Goal: Information Seeking & Learning: Learn about a topic

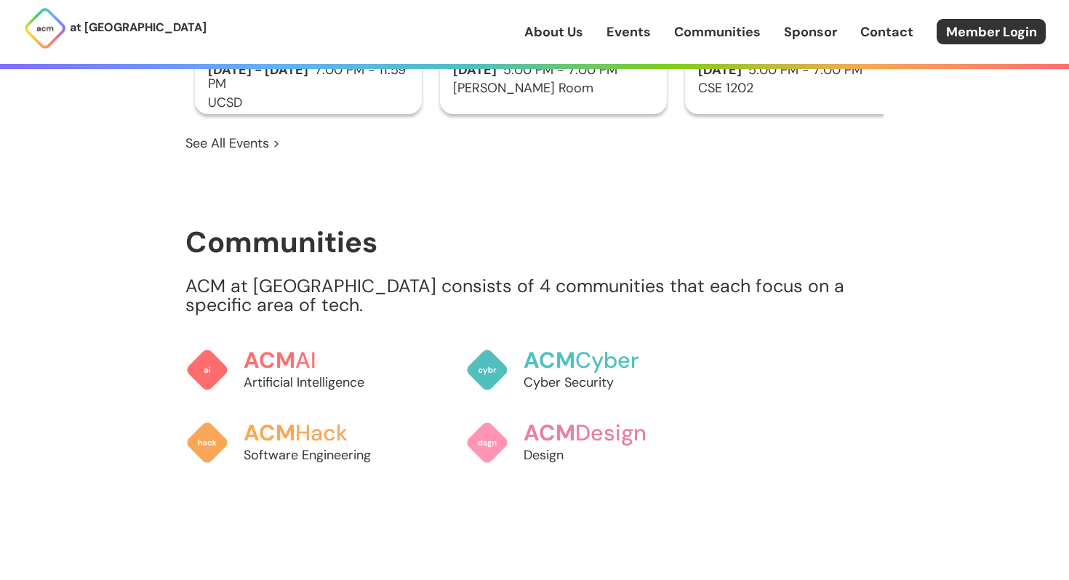
scroll to position [1325, 0]
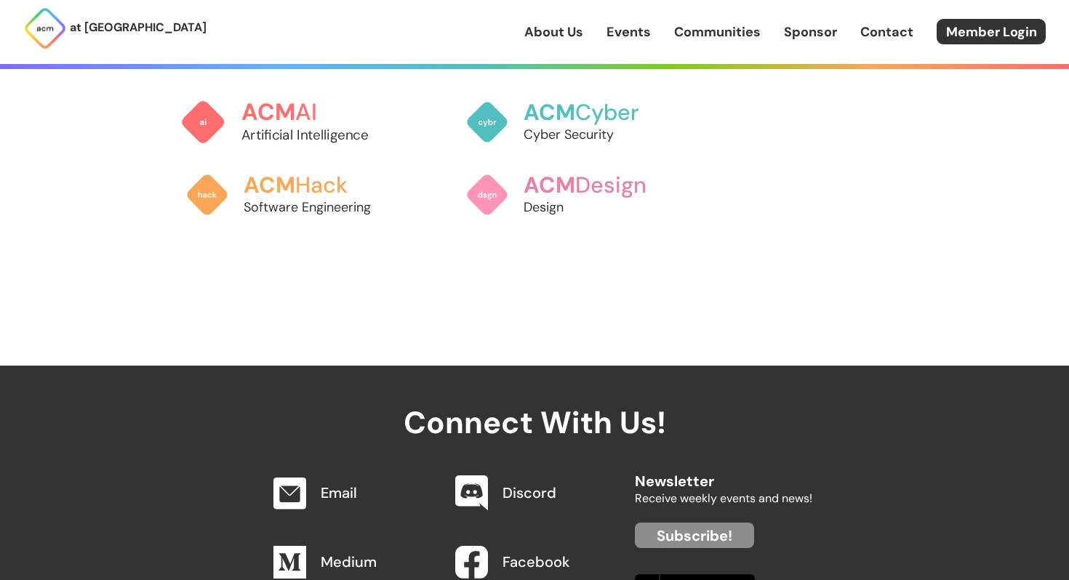
click at [321, 125] on p "Artificial Intelligence" at bounding box center [321, 135] width 161 height 20
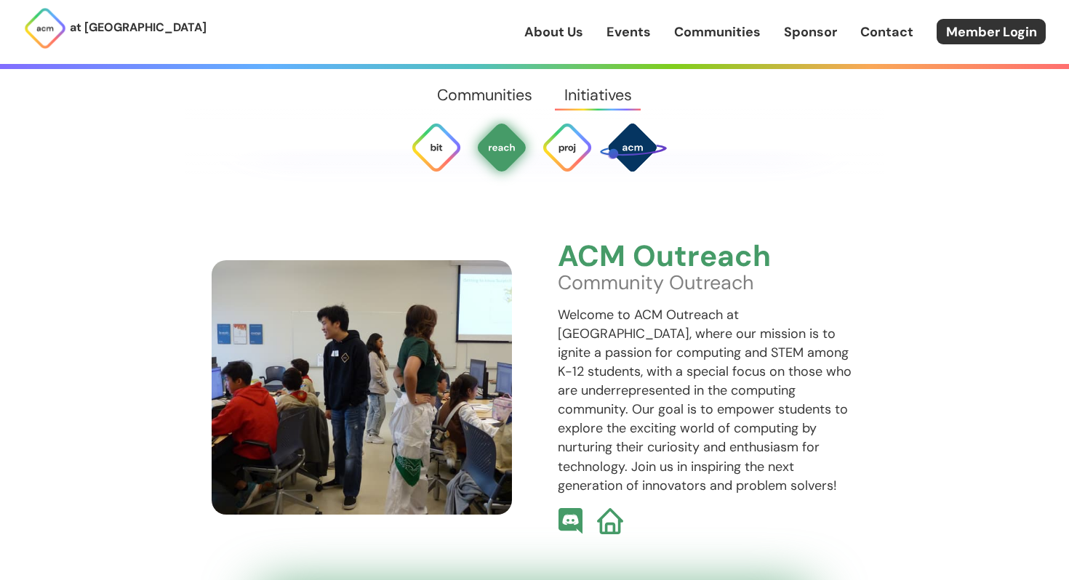
scroll to position [3284, 0]
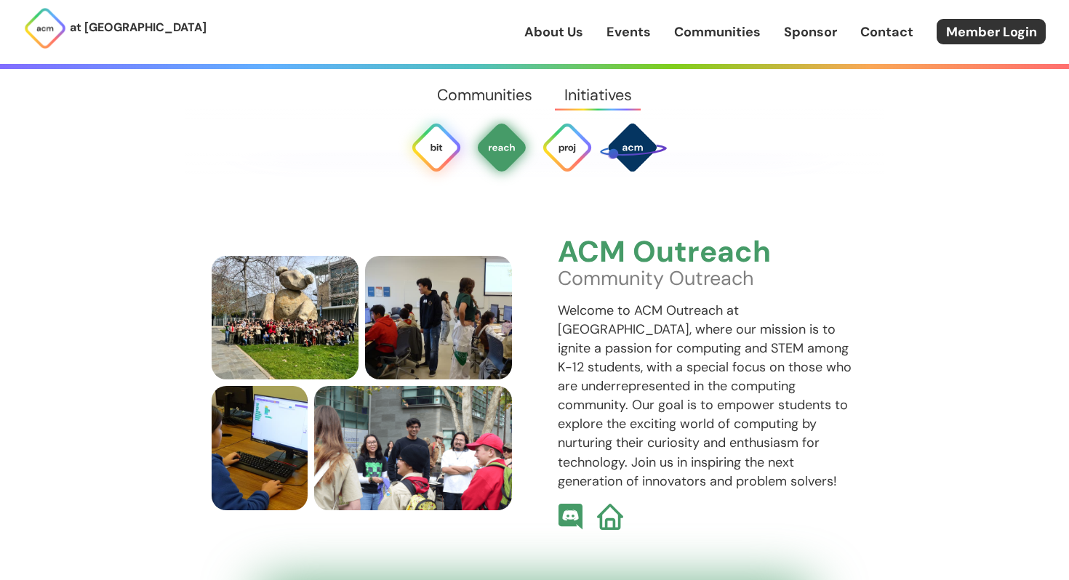
click at [440, 147] on img at bounding box center [436, 147] width 52 height 52
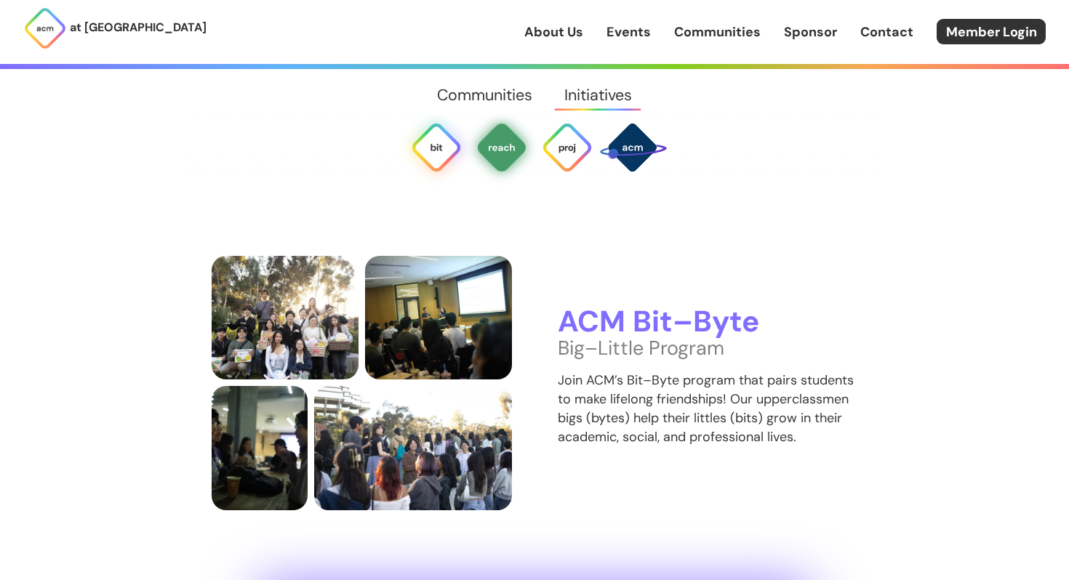
click at [519, 158] on img at bounding box center [502, 147] width 52 height 52
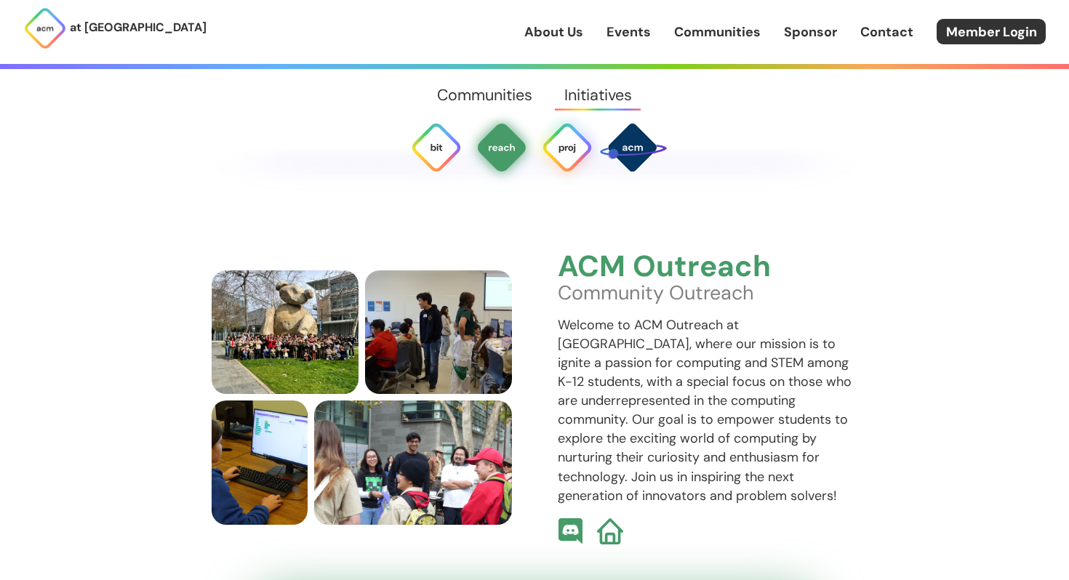
click at [564, 158] on img at bounding box center [567, 147] width 52 height 52
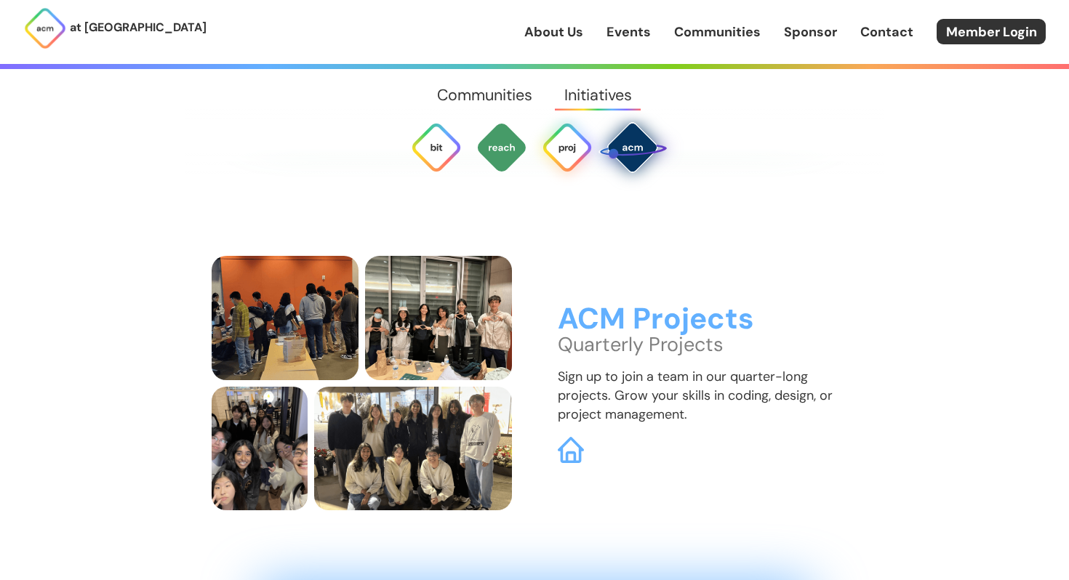
click at [656, 138] on img at bounding box center [632, 147] width 69 height 69
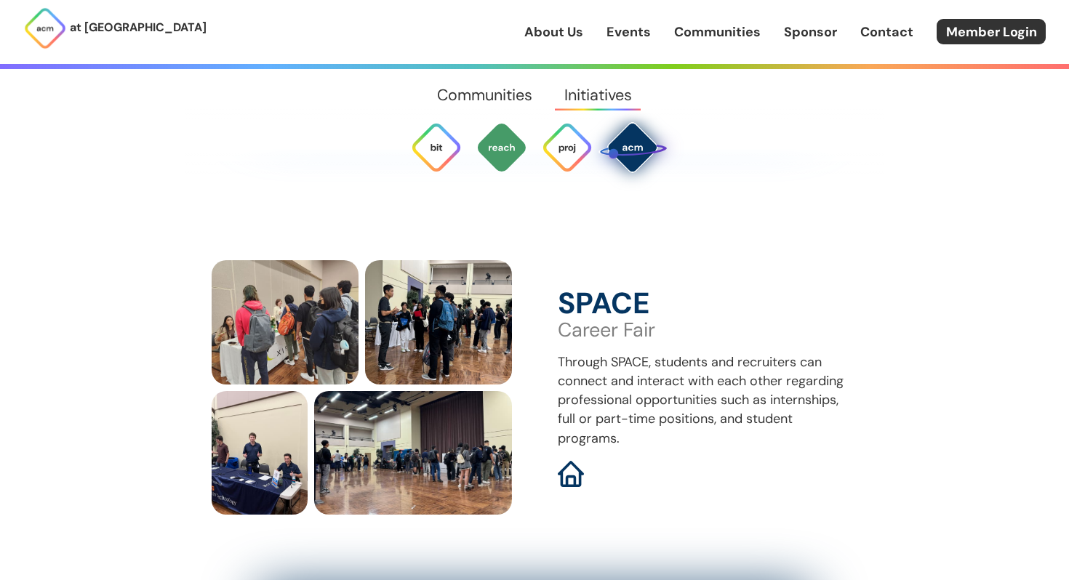
scroll to position [4307, 0]
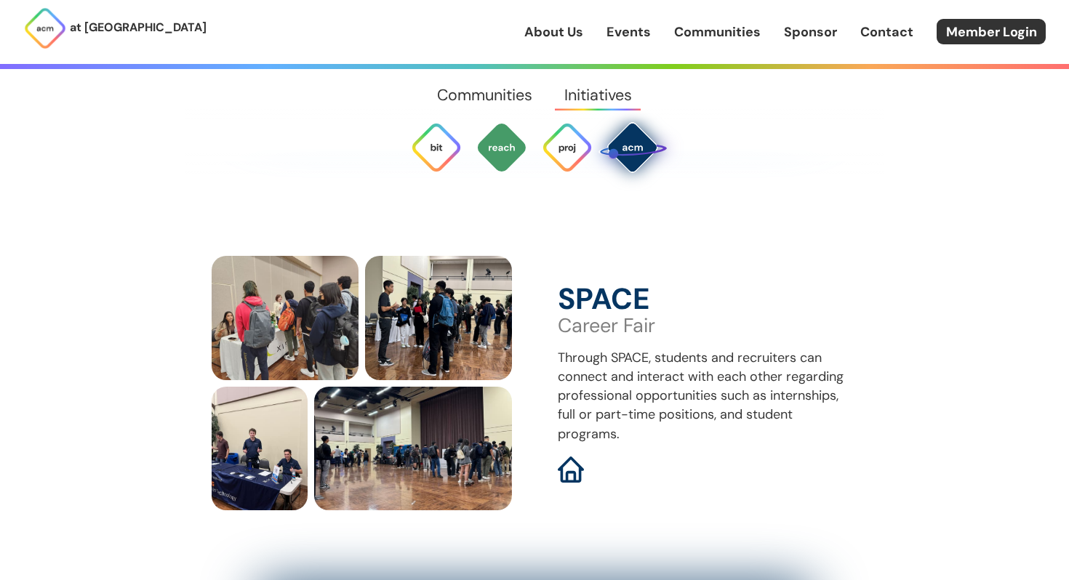
click at [545, 36] on link "About Us" at bounding box center [553, 32] width 59 height 19
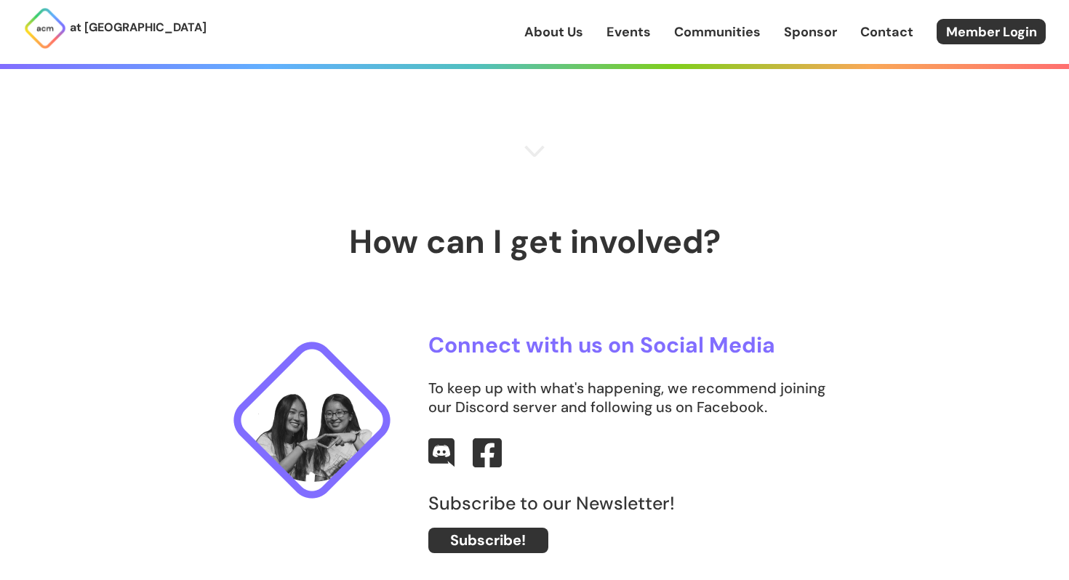
scroll to position [833, 0]
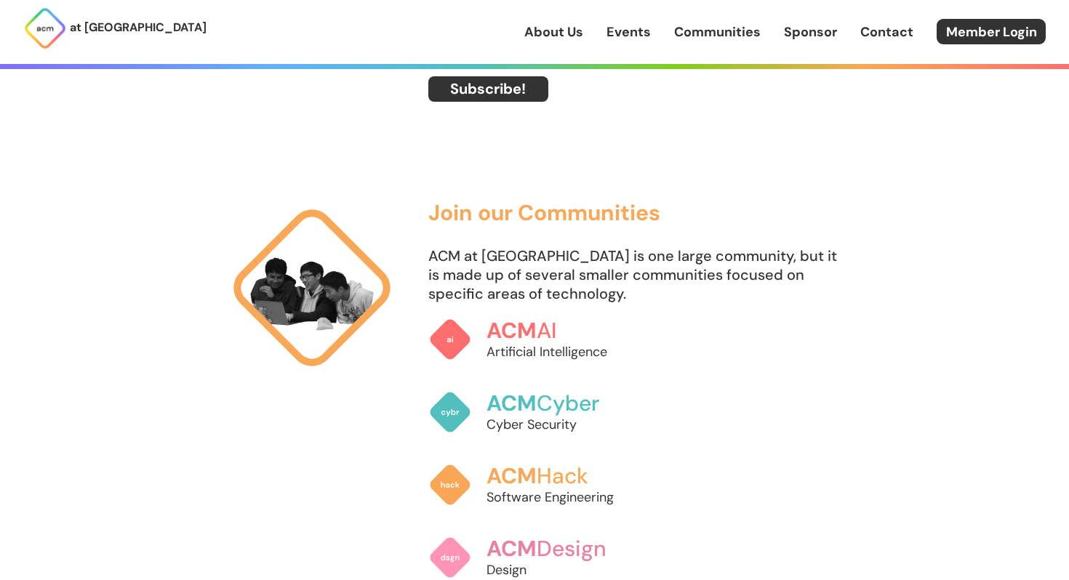
click at [626, 47] on div "at UC San Diego About Us Events Communities Sponsor Contact Member Login" at bounding box center [534, 32] width 1069 height 64
click at [626, 37] on link "Events" at bounding box center [629, 32] width 44 height 19
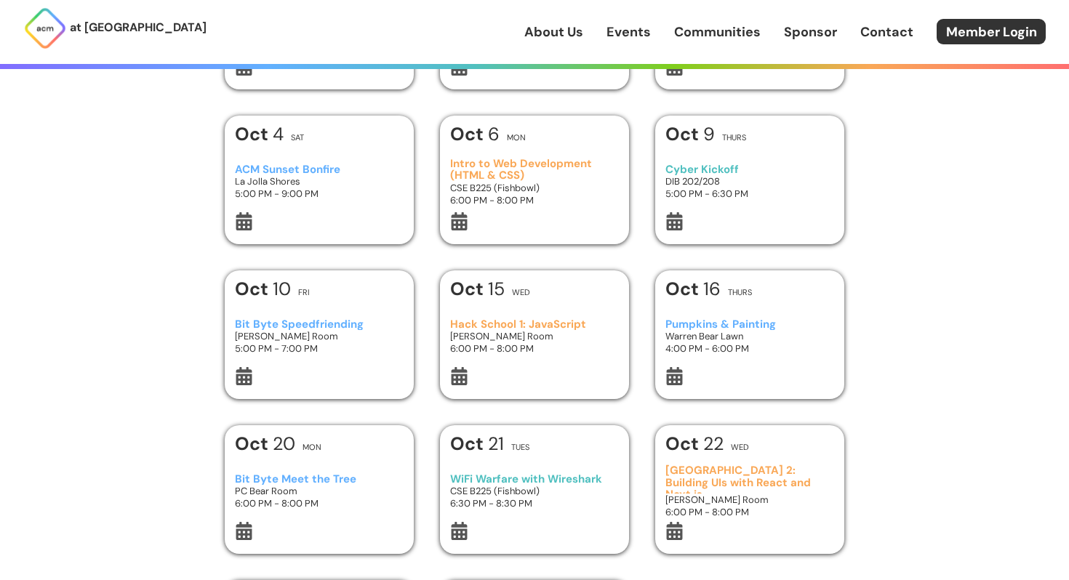
scroll to position [181, 0]
click at [708, 37] on link "Communities" at bounding box center [717, 32] width 87 height 19
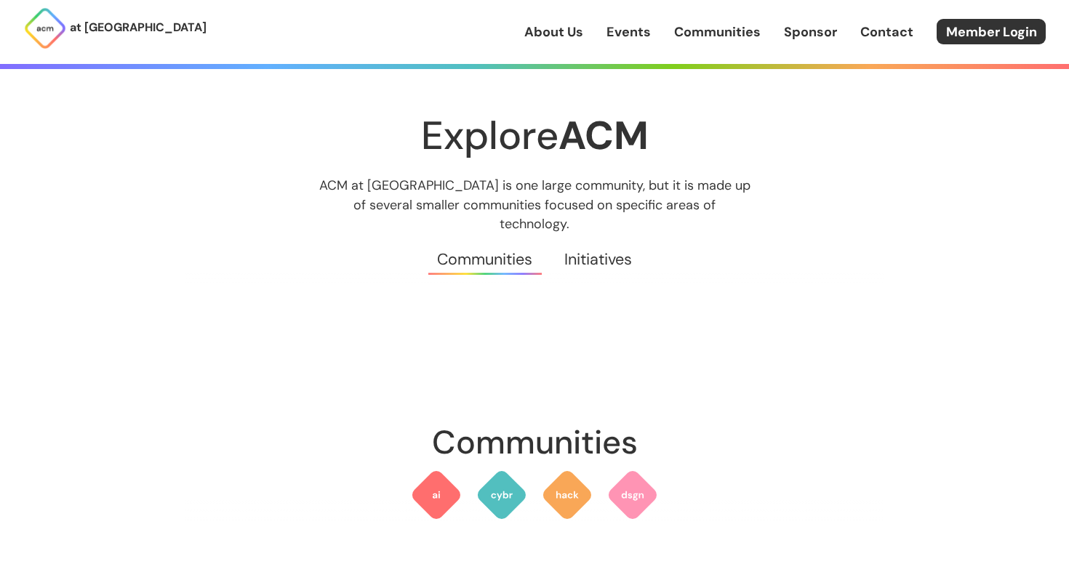
click at [792, 37] on link "Sponsor" at bounding box center [810, 32] width 53 height 19
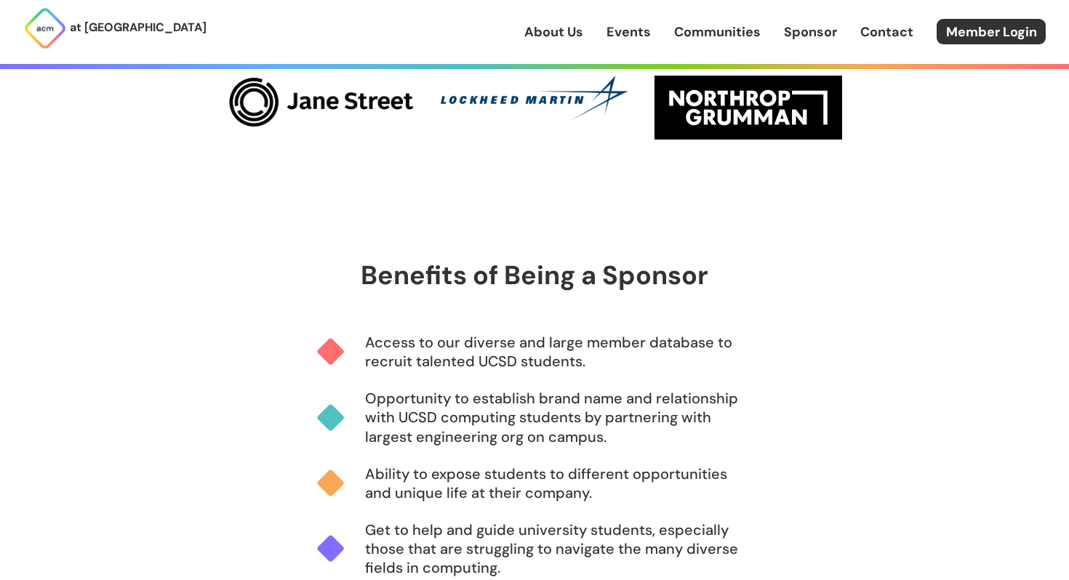
scroll to position [1373, 0]
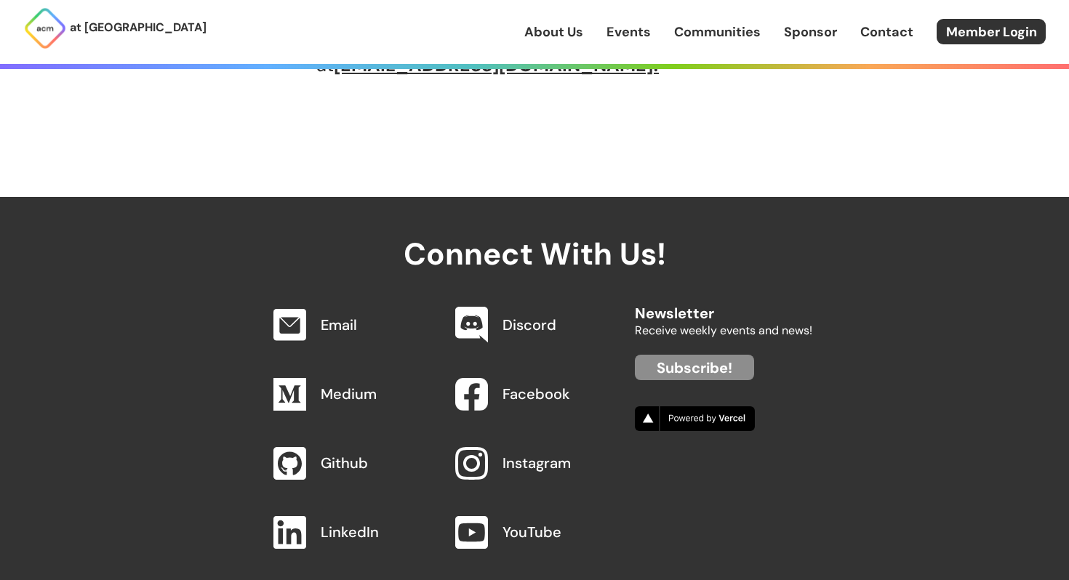
click at [503, 460] on link "Instagram" at bounding box center [537, 463] width 68 height 19
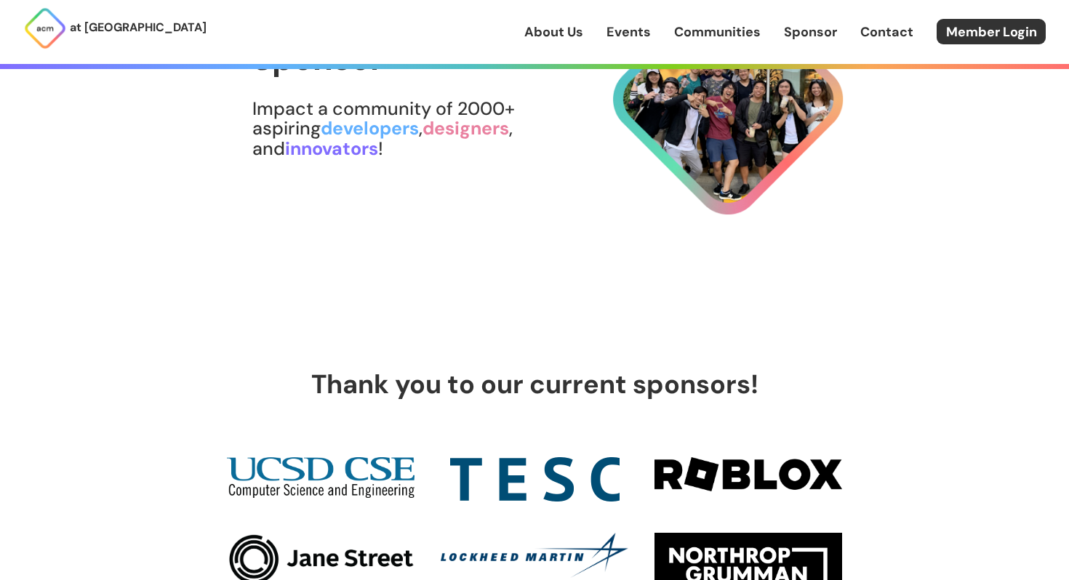
scroll to position [0, 0]
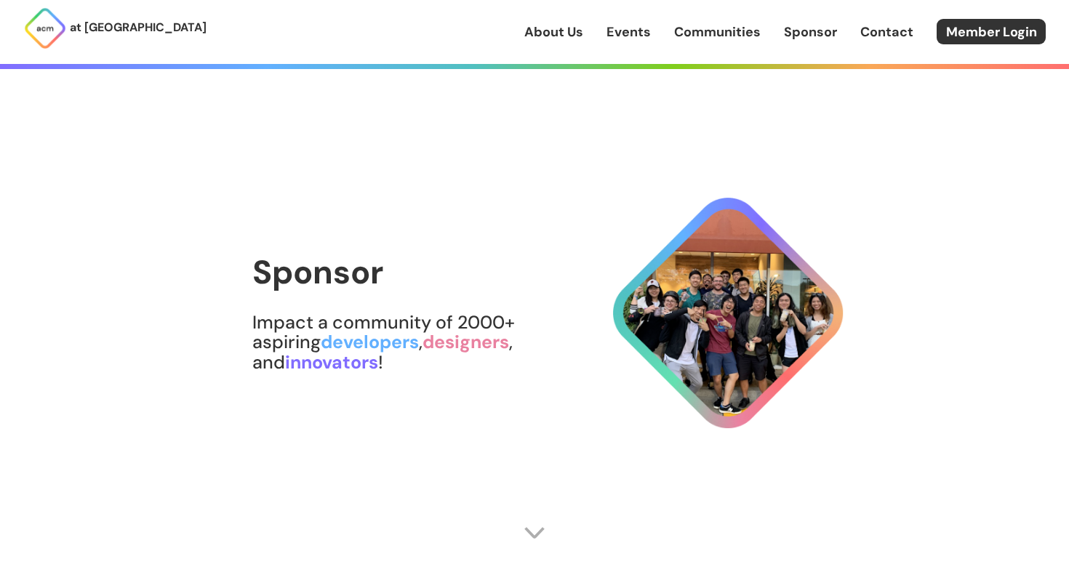
click at [803, 36] on link "Sponsor" at bounding box center [810, 32] width 53 height 19
click at [570, 39] on link "About Us" at bounding box center [553, 32] width 59 height 19
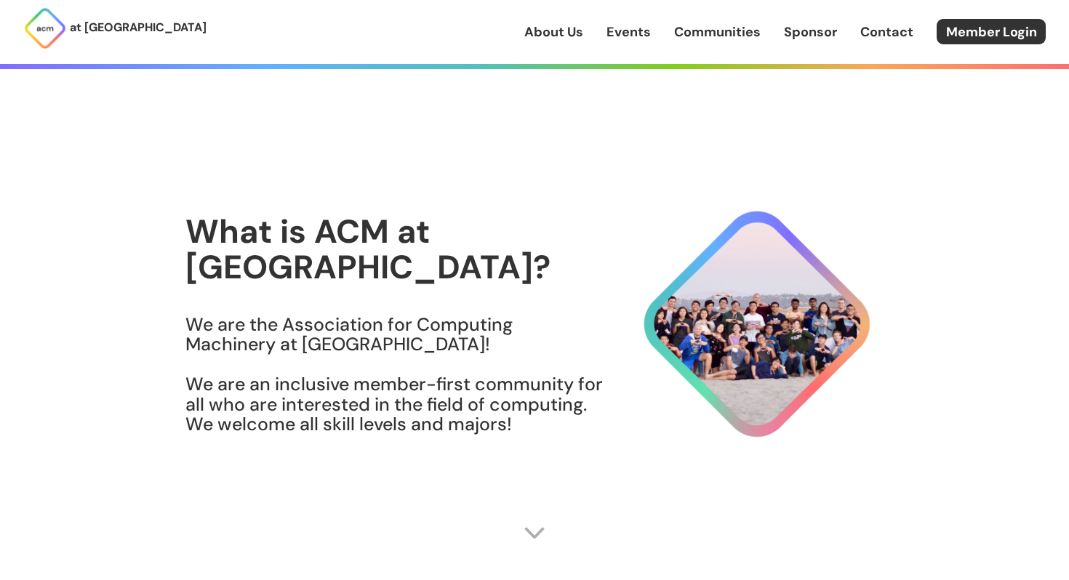
click at [628, 34] on link "Events" at bounding box center [629, 32] width 44 height 19
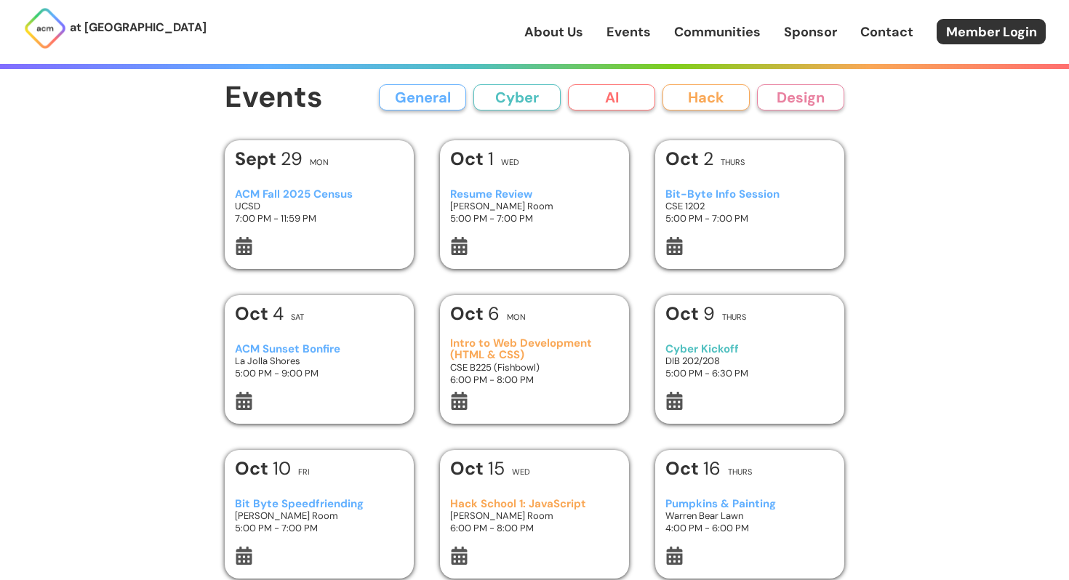
click at [606, 71] on div "Events General Cyber AI Hack Design All General AI Cyber Hack Design Add Event …" at bounding box center [534, 475] width 698 height 951
click at [607, 106] on button "AI" at bounding box center [611, 97] width 87 height 26
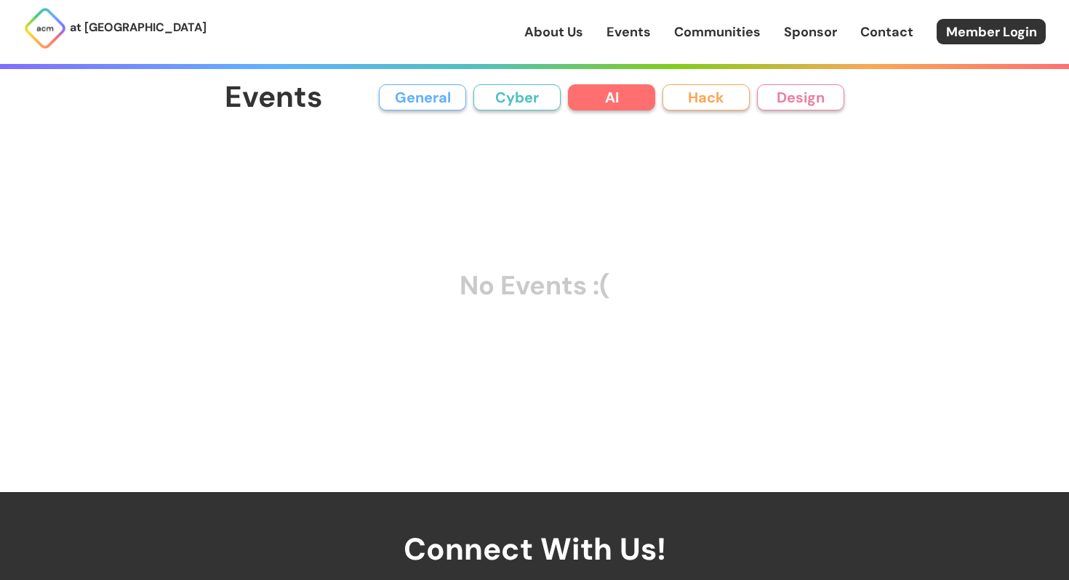
click at [492, 109] on button "Cyber" at bounding box center [516, 97] width 87 height 26
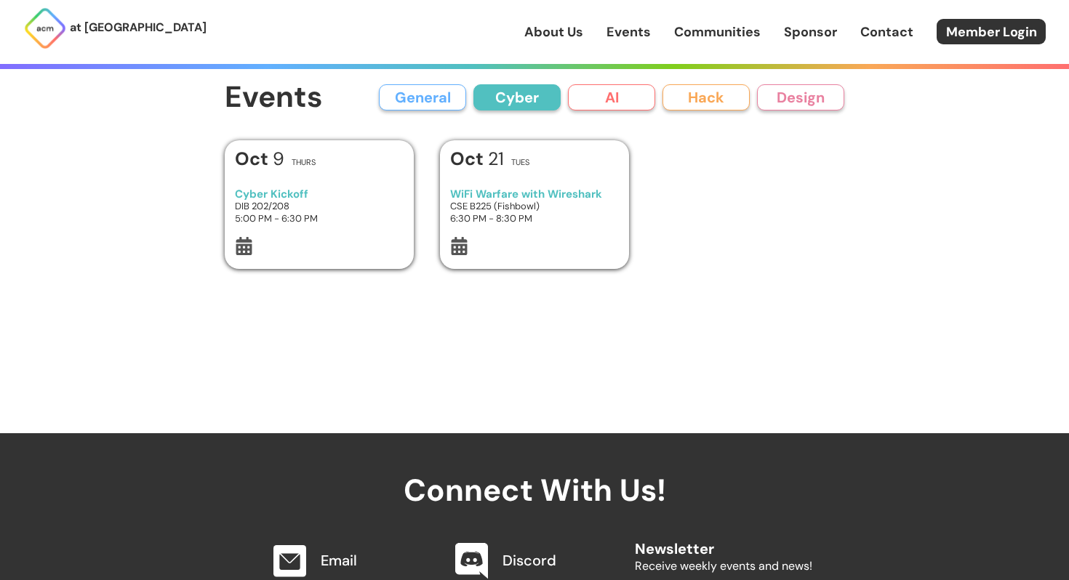
click at [428, 108] on button "General" at bounding box center [422, 97] width 87 height 26
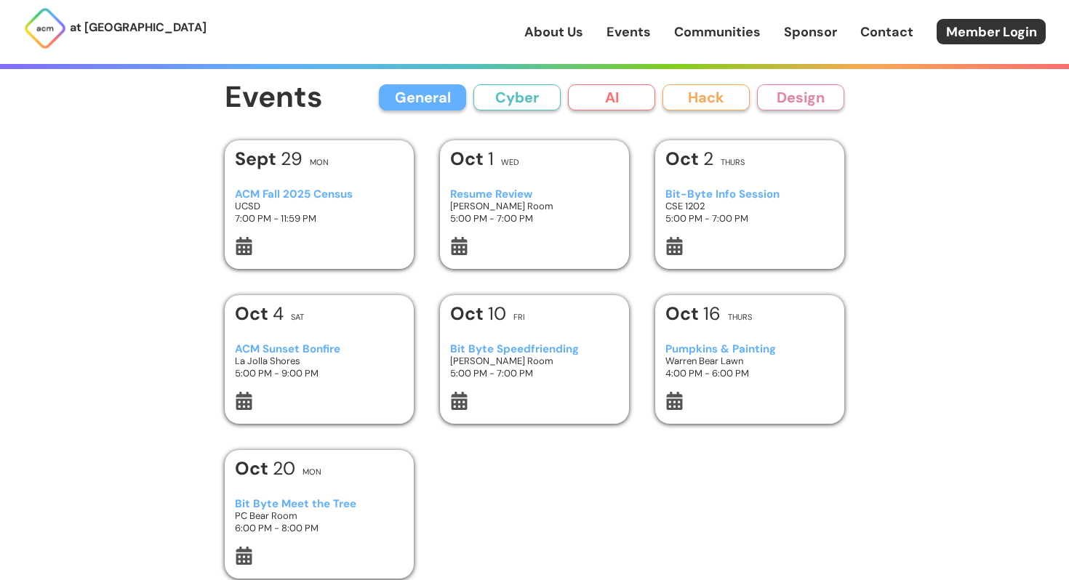
click at [734, 90] on button "Hack" at bounding box center [706, 97] width 87 height 26
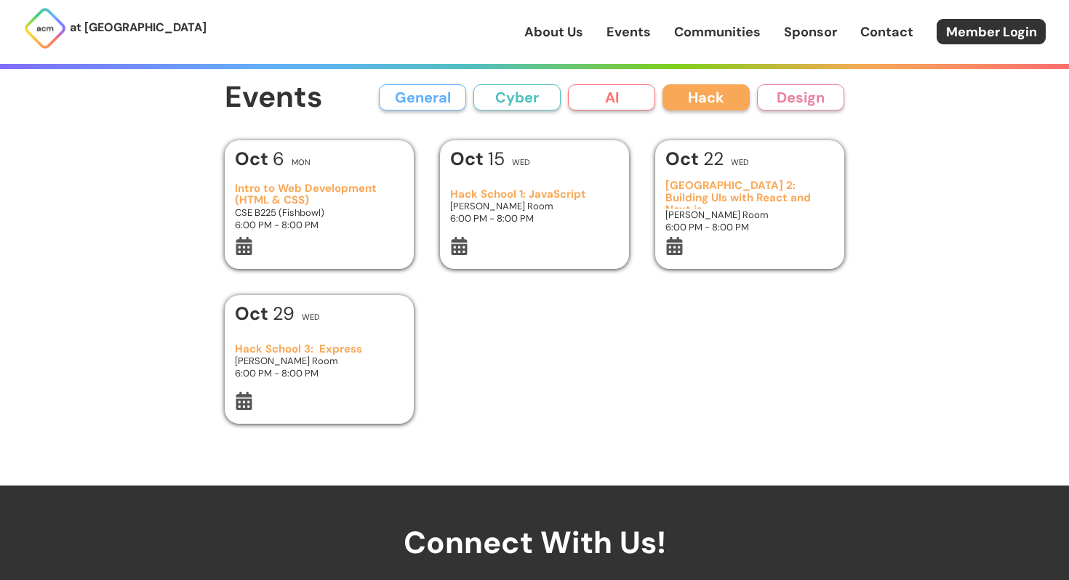
click at [798, 87] on button "Design" at bounding box center [800, 97] width 87 height 26
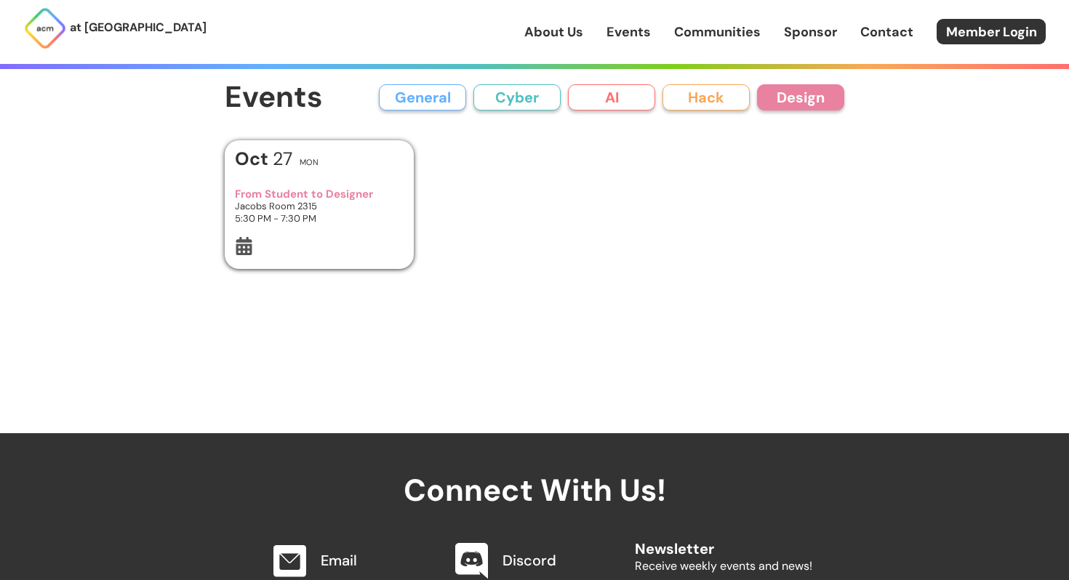
click at [421, 87] on button "General" at bounding box center [422, 97] width 87 height 26
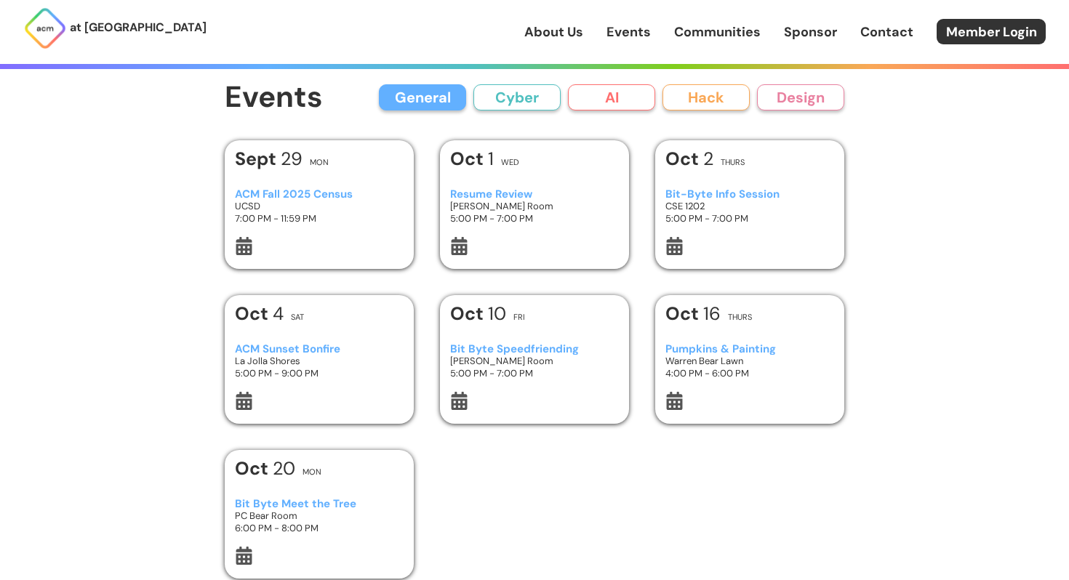
click at [87, 28] on p "at [GEOGRAPHIC_DATA]" at bounding box center [138, 27] width 137 height 19
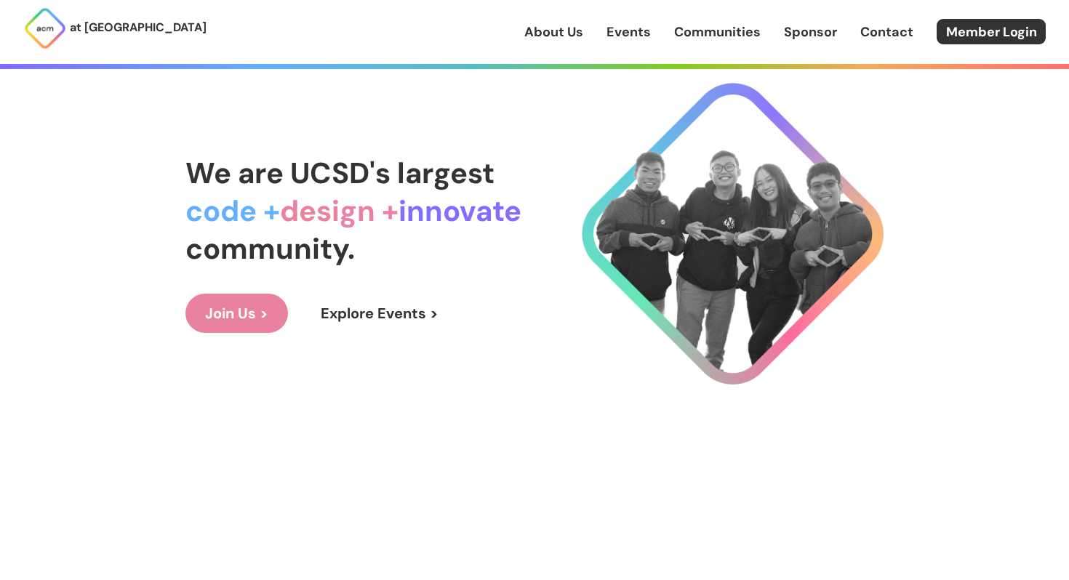
scroll to position [49, 0]
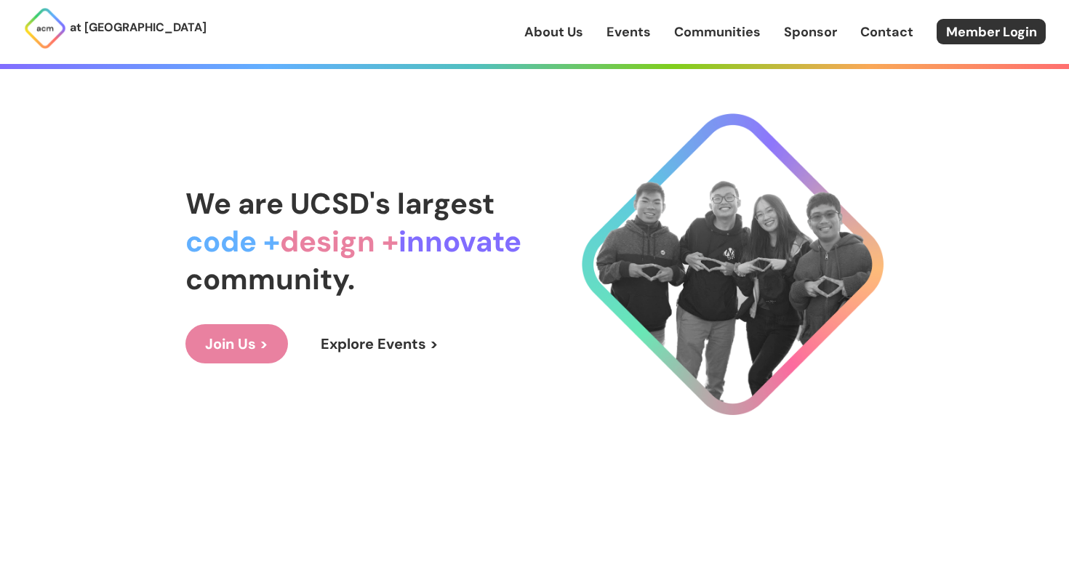
click at [255, 334] on link "Join Us >" at bounding box center [236, 343] width 103 height 39
drag, startPoint x: 425, startPoint y: 268, endPoint x: 133, endPoint y: 180, distance: 304.6
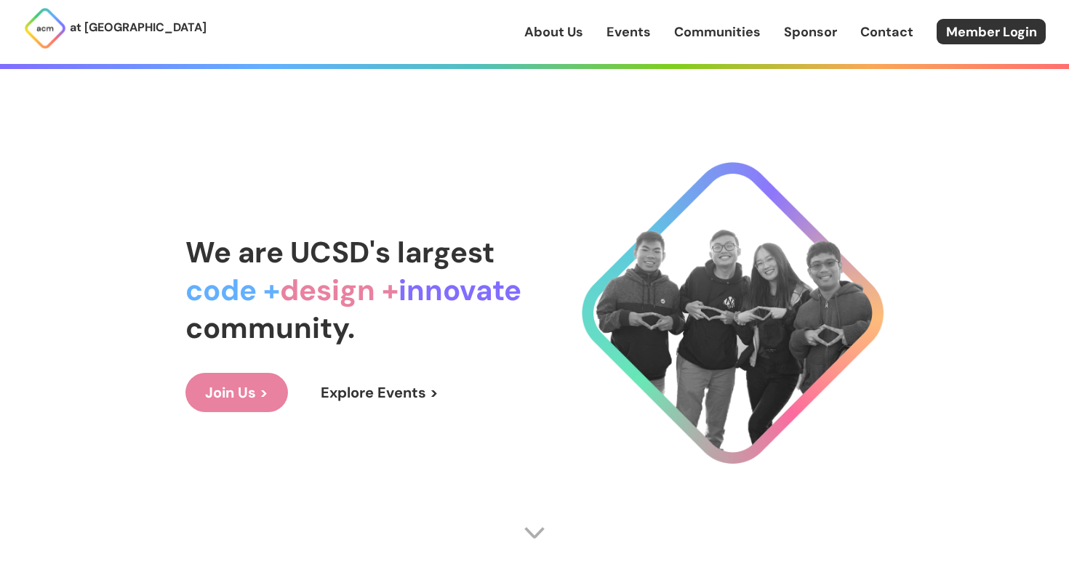
click at [623, 27] on link "Events" at bounding box center [629, 32] width 44 height 19
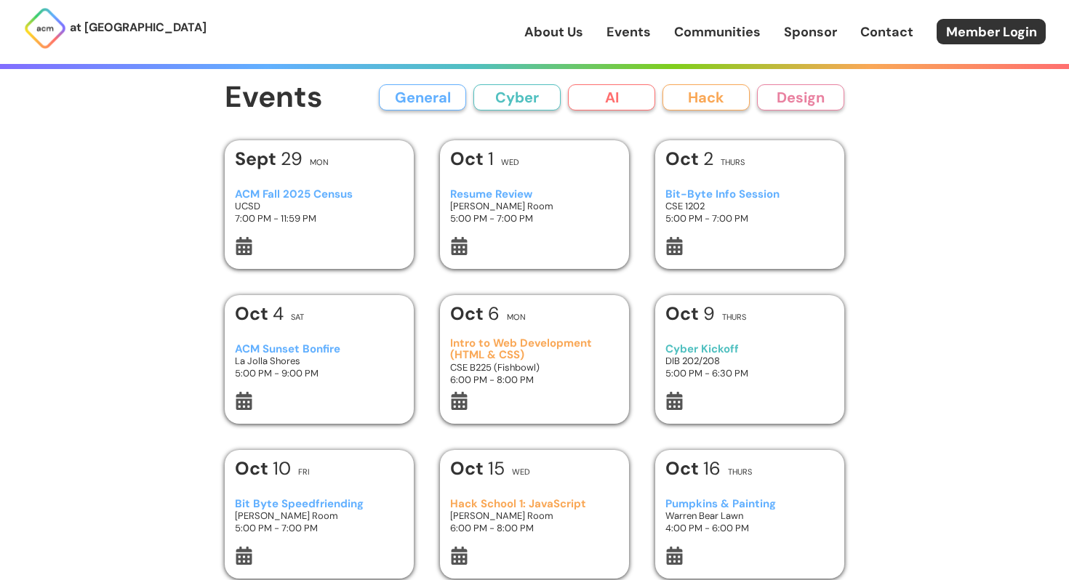
click at [658, 348] on div "Oct 9 Thurs Cyber Kickoff DIB 202/208 5:00 PM - 6:30 PM" at bounding box center [749, 359] width 189 height 129
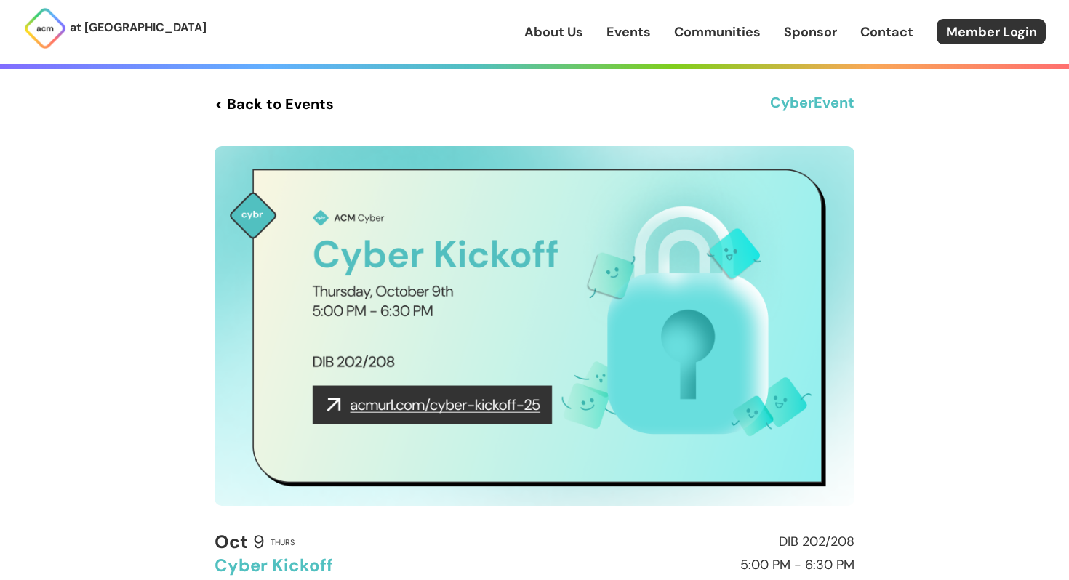
click at [445, 407] on img at bounding box center [535, 326] width 640 height 360
click at [441, 403] on img at bounding box center [535, 326] width 640 height 360
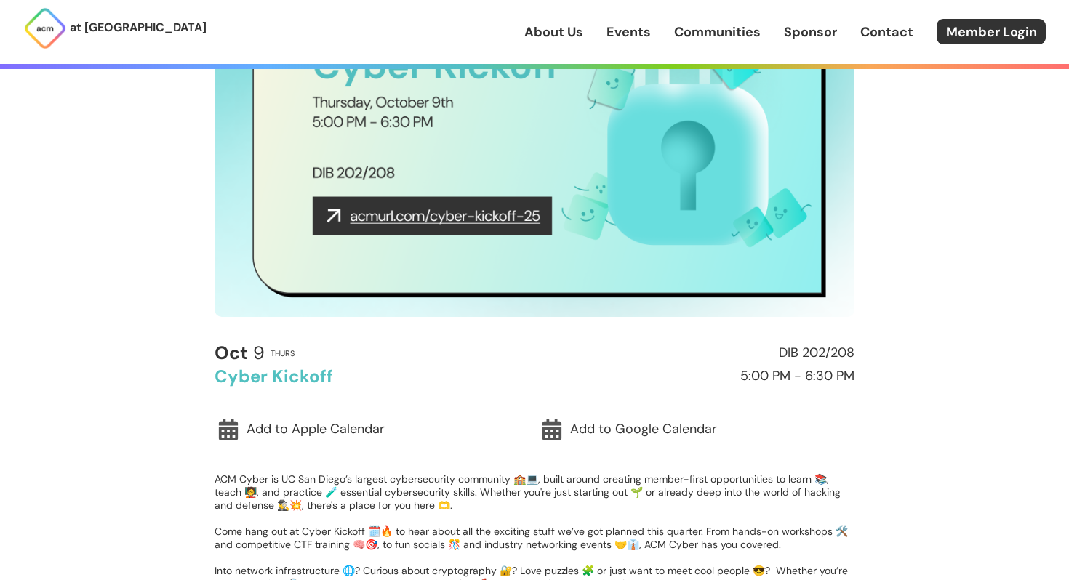
scroll to position [38, 0]
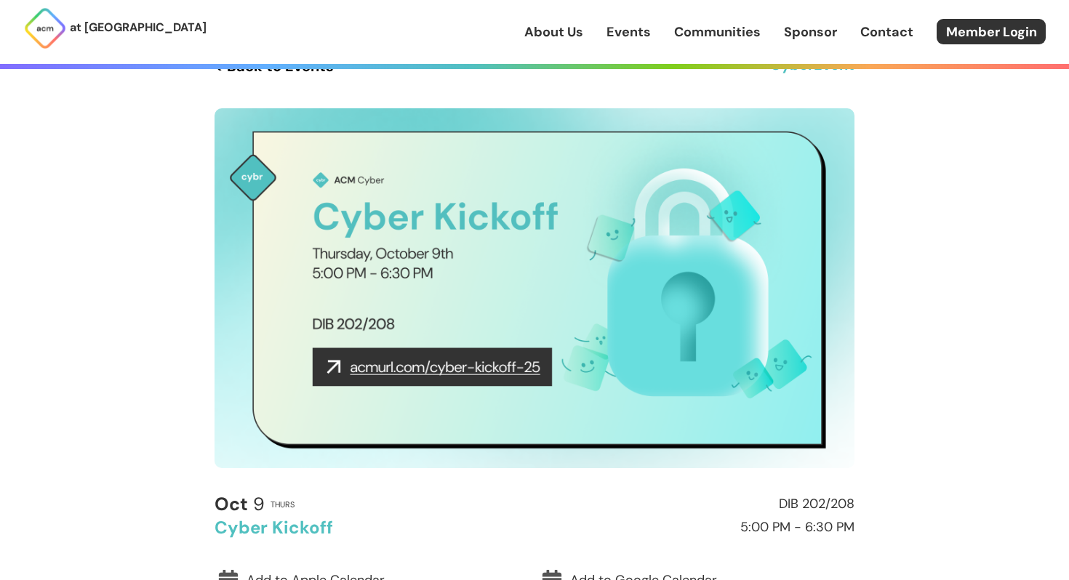
click at [420, 373] on img at bounding box center [535, 288] width 640 height 360
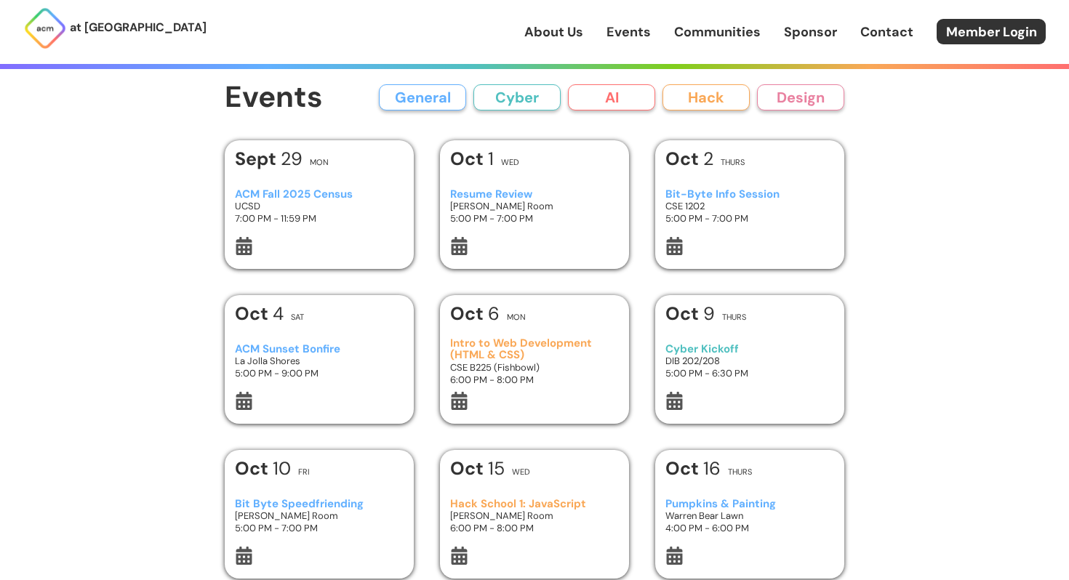
click at [641, 129] on div "Events General Cyber AI Hack Design All General AI Cyber Hack Design Add Event …" at bounding box center [535, 484] width 620 height 807
click at [363, 216] on h3 "7:00 PM - 11:59 PM" at bounding box center [319, 218] width 169 height 12
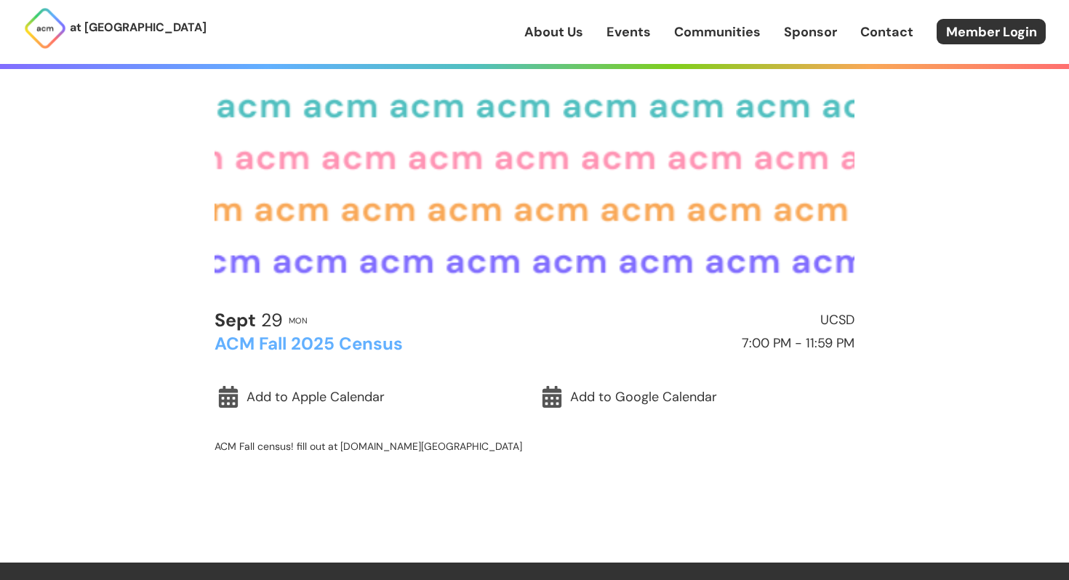
scroll to position [369, 0]
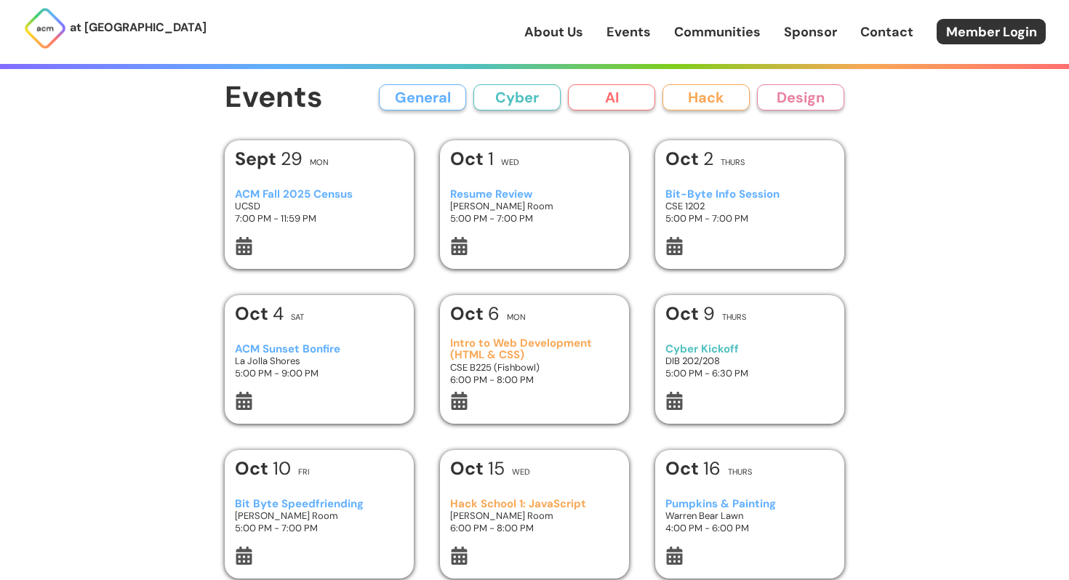
click at [610, 216] on h3 "5:00 PM - 7:00 PM" at bounding box center [534, 218] width 169 height 12
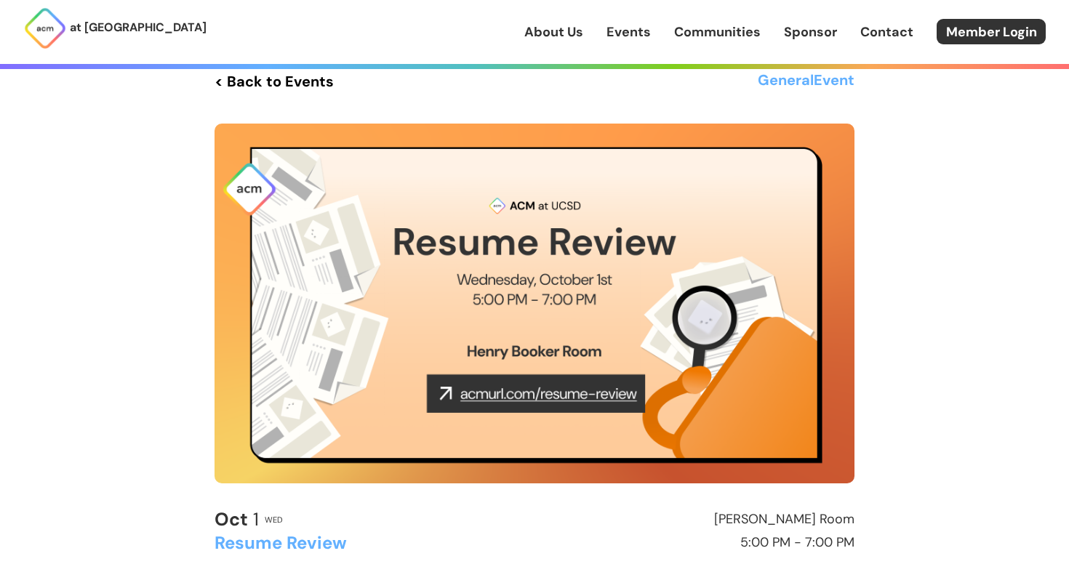
scroll to position [23, 0]
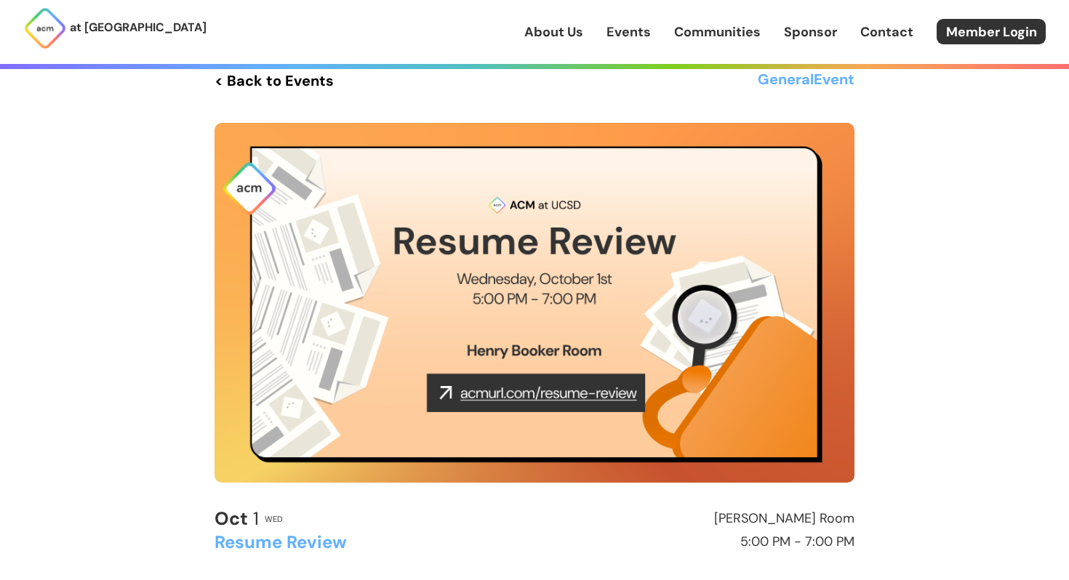
click at [537, 395] on img at bounding box center [535, 303] width 640 height 360
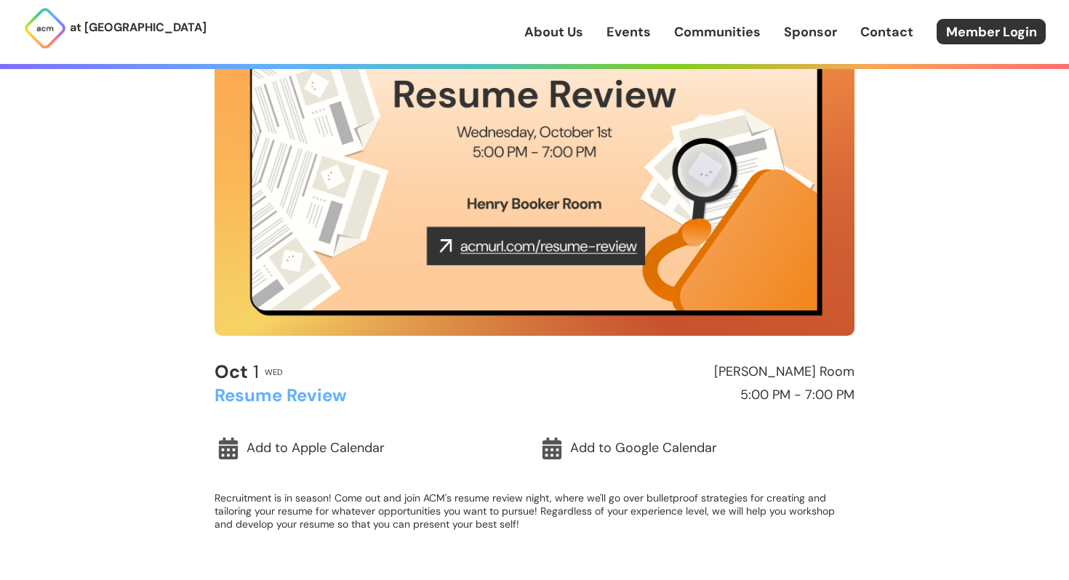
scroll to position [276, 0]
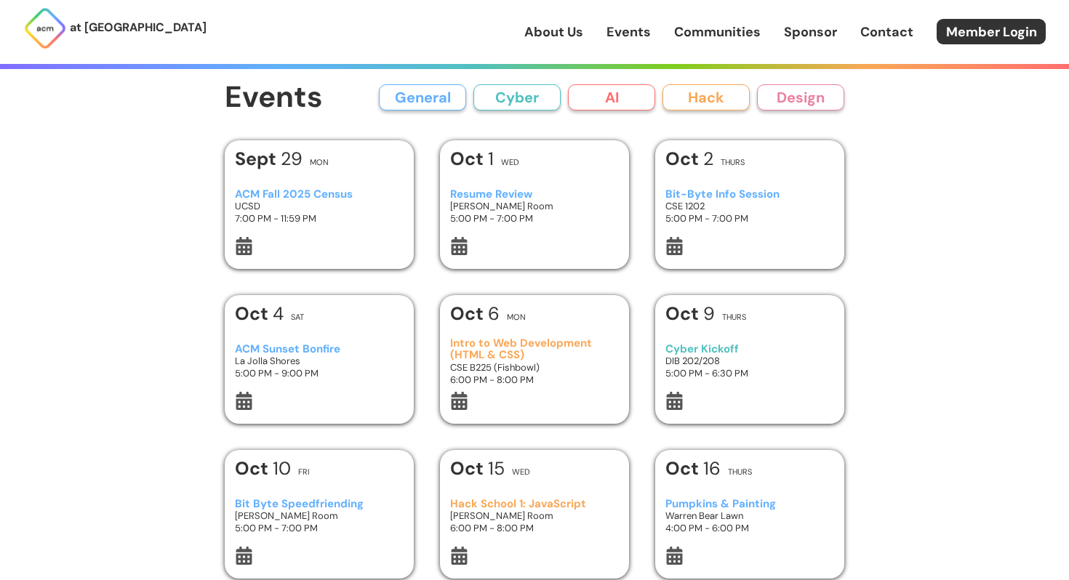
click at [538, 25] on link "About Us" at bounding box center [553, 32] width 59 height 19
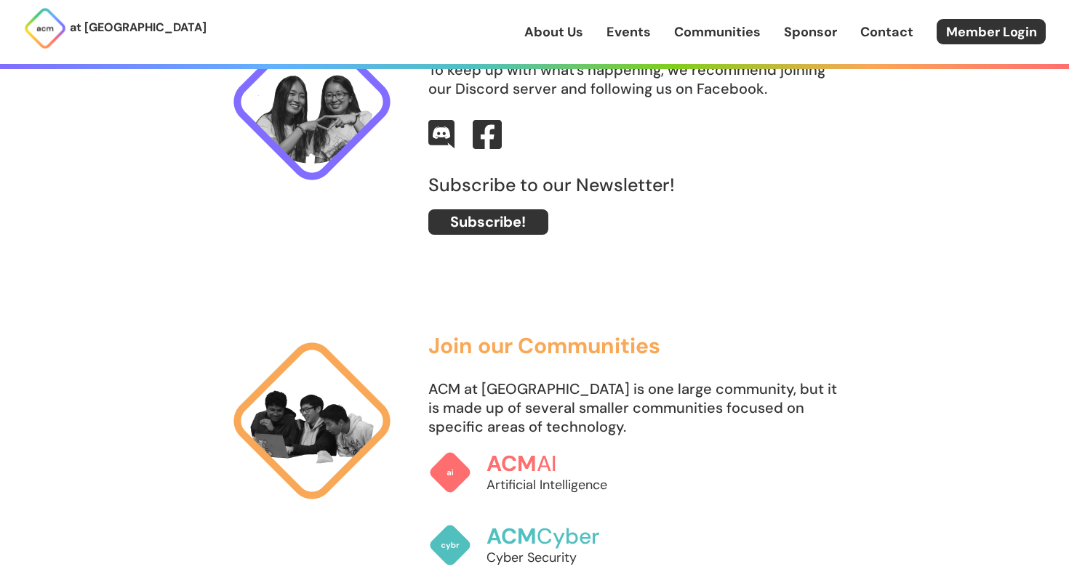
scroll to position [1066, 0]
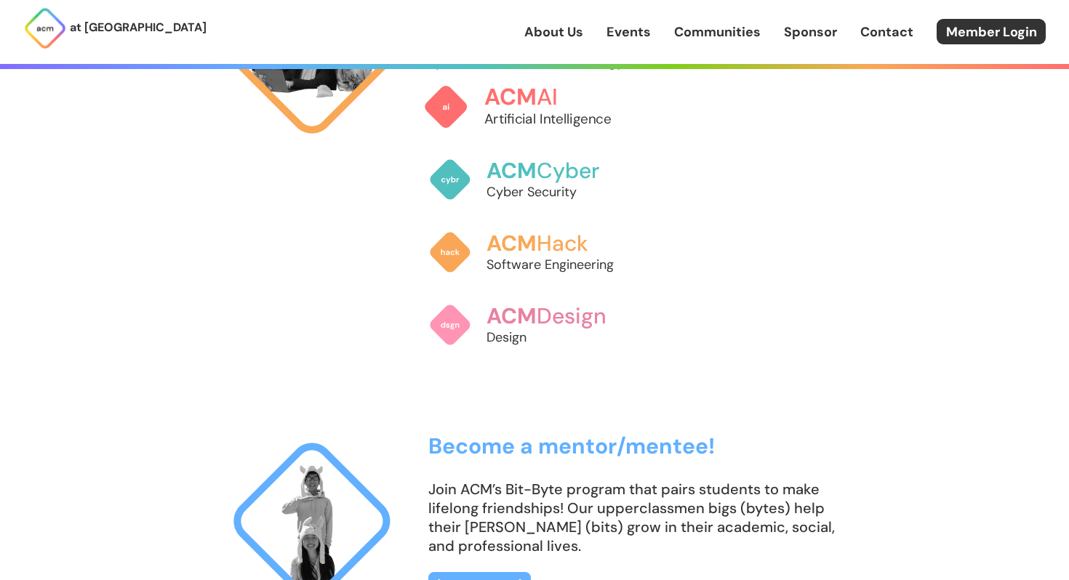
click at [457, 100] on img at bounding box center [446, 107] width 46 height 46
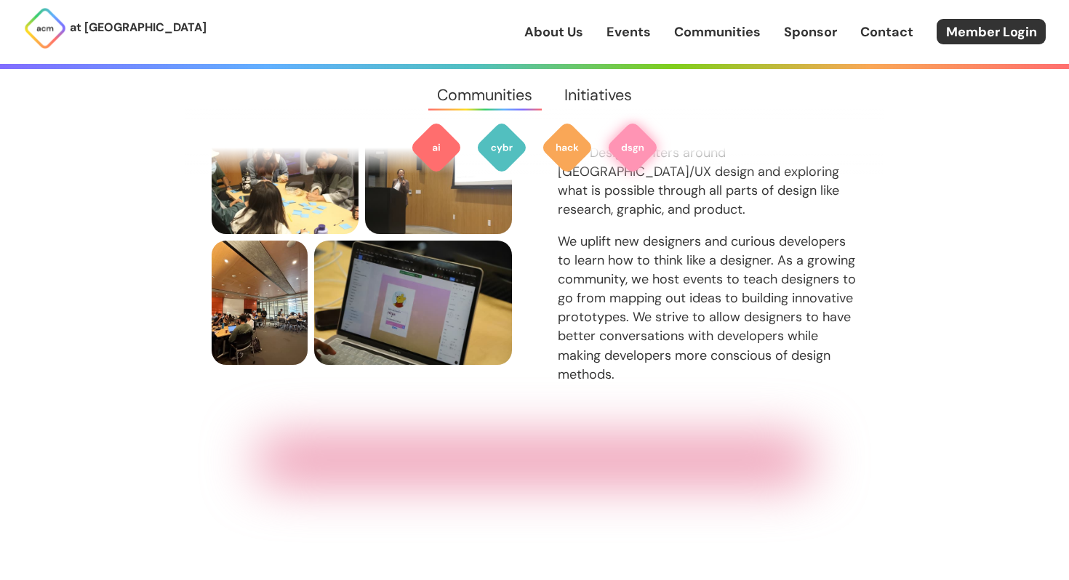
scroll to position [2026, 0]
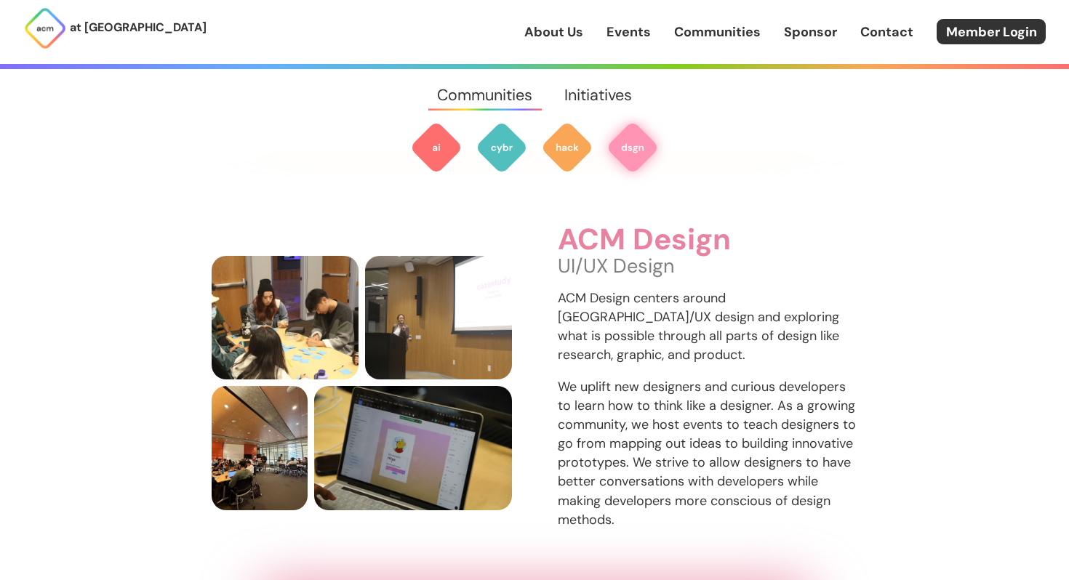
click at [568, 28] on link "About Us" at bounding box center [553, 32] width 59 height 19
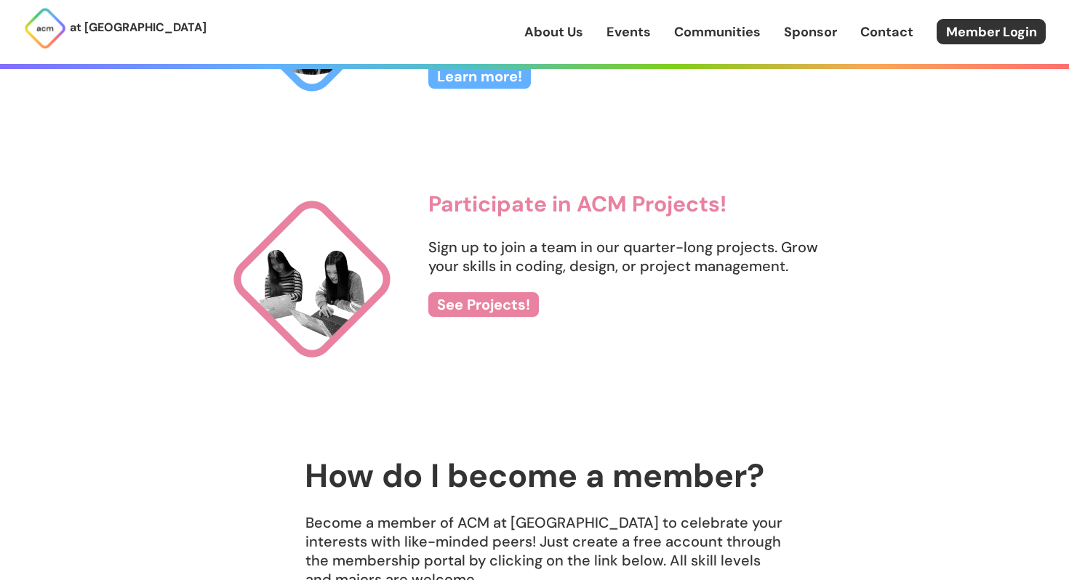
scroll to position [1623, 0]
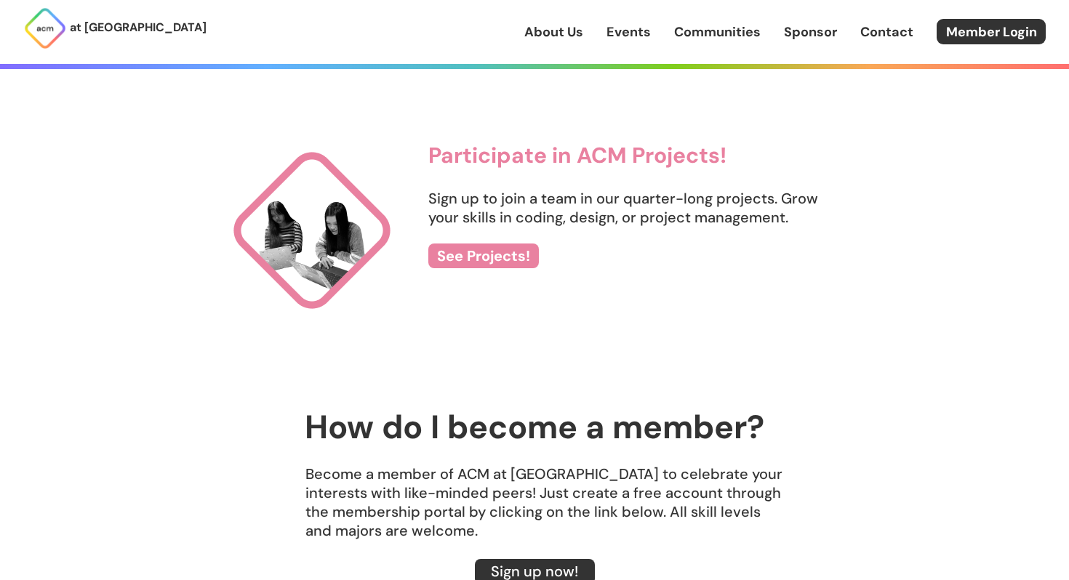
click at [462, 268] on div "Participate in ACM Projects! Sign up to join a team in our quarter-long project…" at bounding box center [636, 239] width 416 height 193
click at [463, 260] on link "See Projects!" at bounding box center [483, 256] width 111 height 25
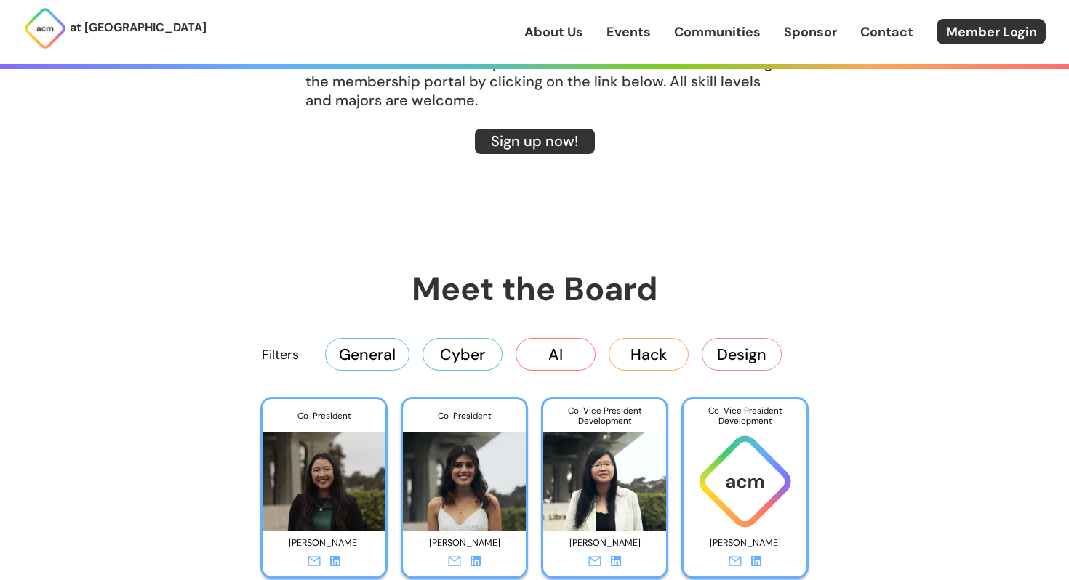
scroll to position [2041, 0]
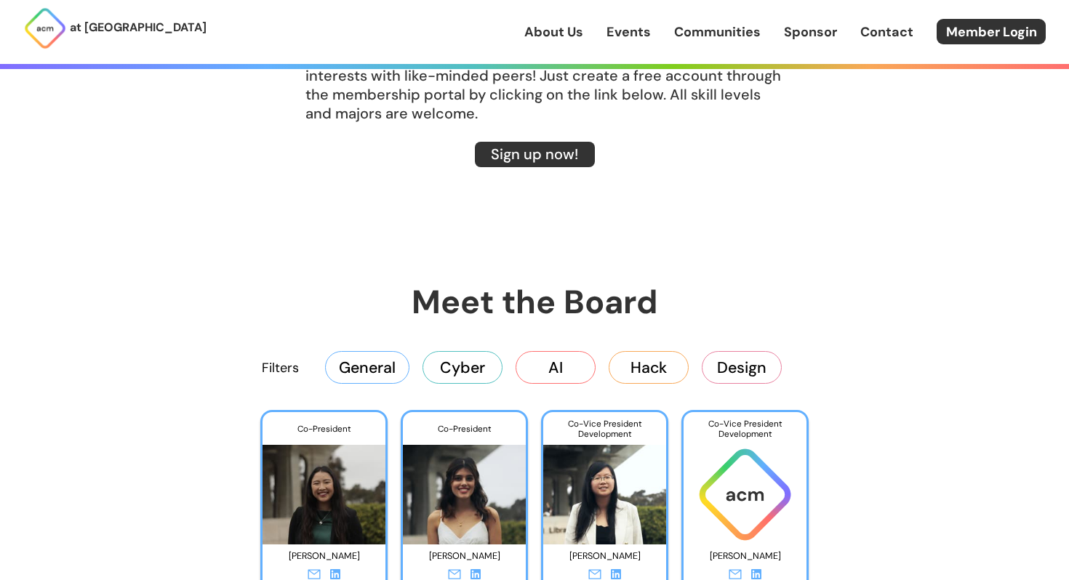
click at [529, 379] on button "AI" at bounding box center [556, 367] width 80 height 32
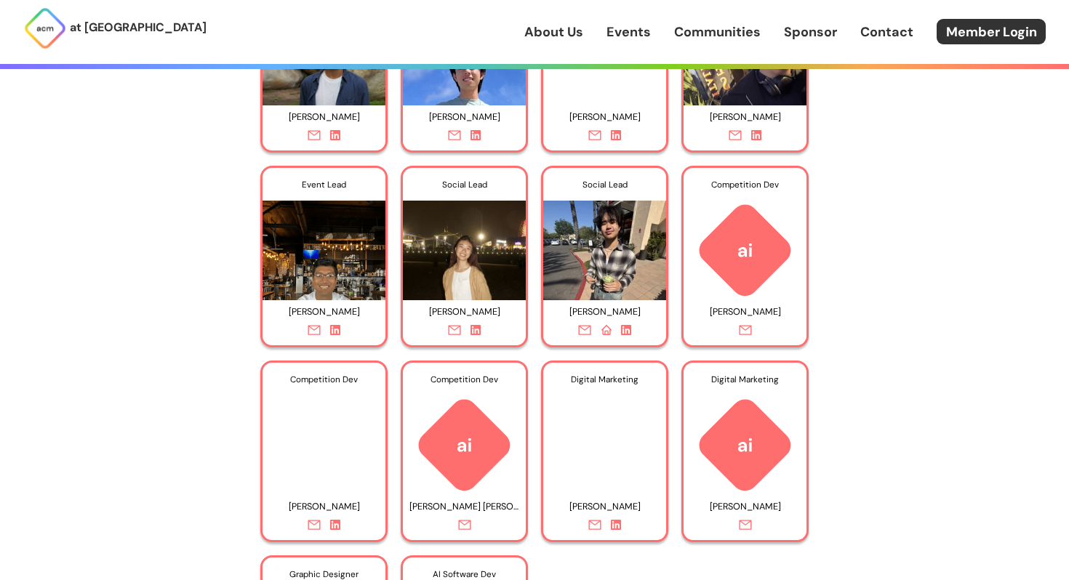
scroll to position [3212, 0]
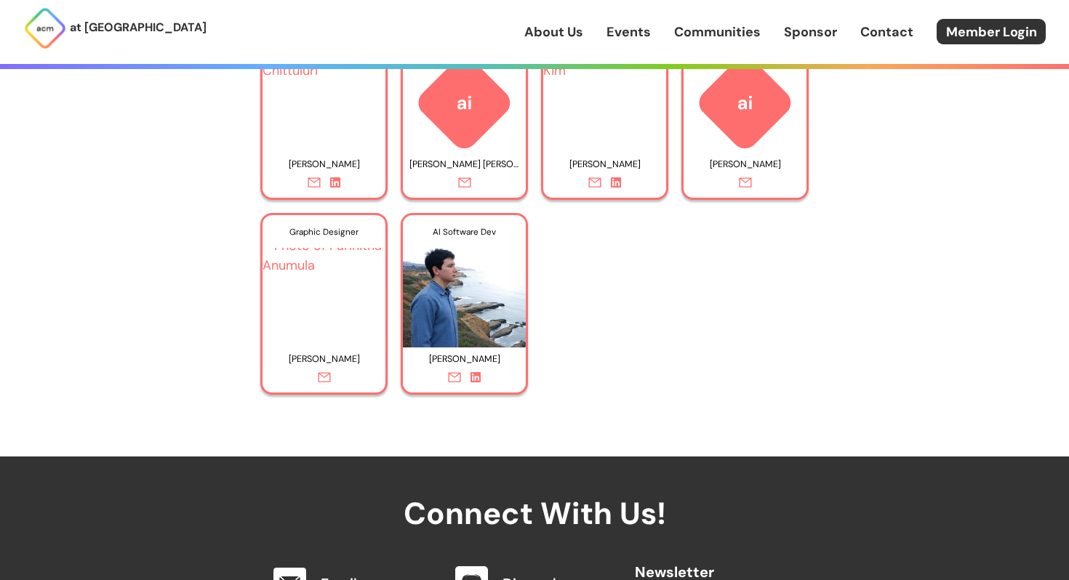
click at [476, 377] on icon at bounding box center [476, 377] width 10 height 10
click at [477, 380] on icon at bounding box center [476, 377] width 10 height 10
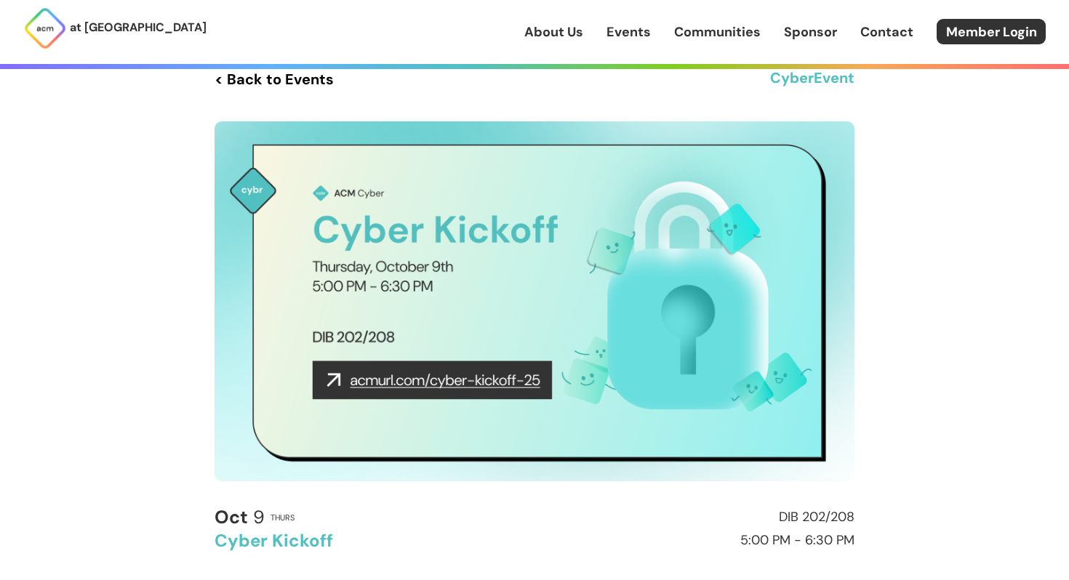
scroll to position [86, 0]
